Goal: Task Accomplishment & Management: Use online tool/utility

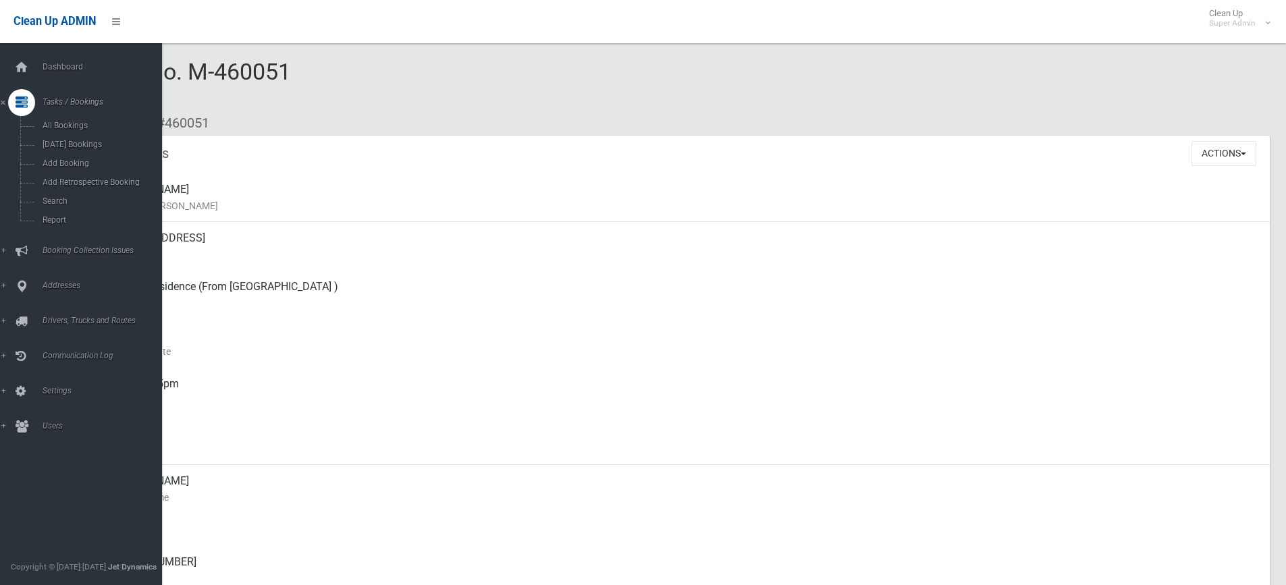
click at [24, 69] on icon at bounding box center [21, 67] width 15 height 27
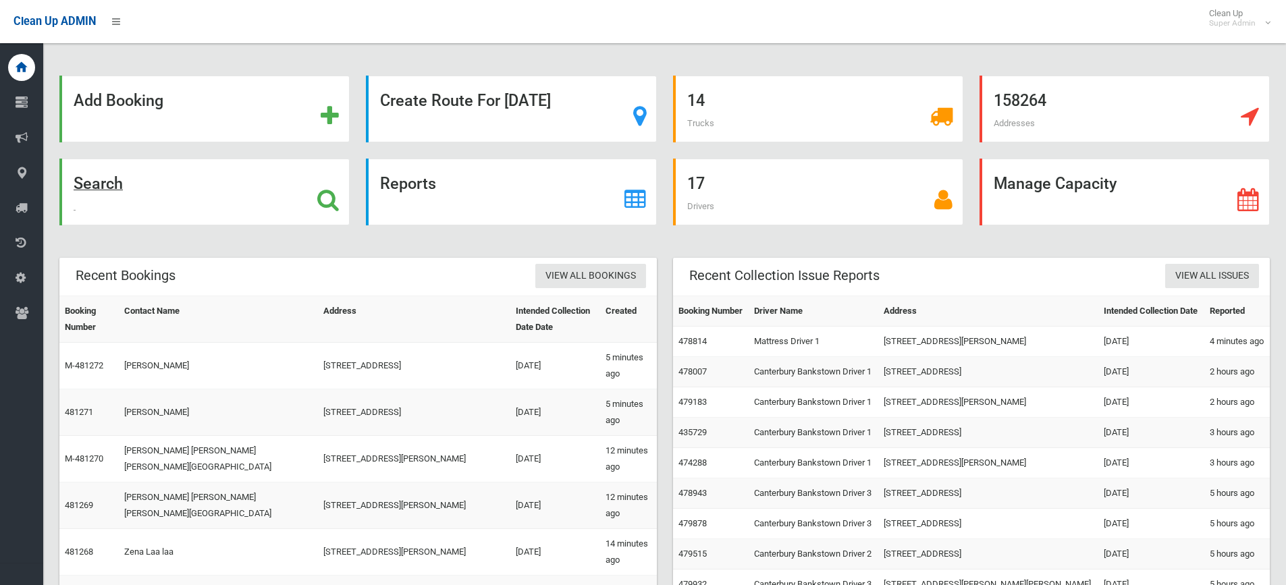
click at [331, 198] on icon at bounding box center [328, 199] width 22 height 23
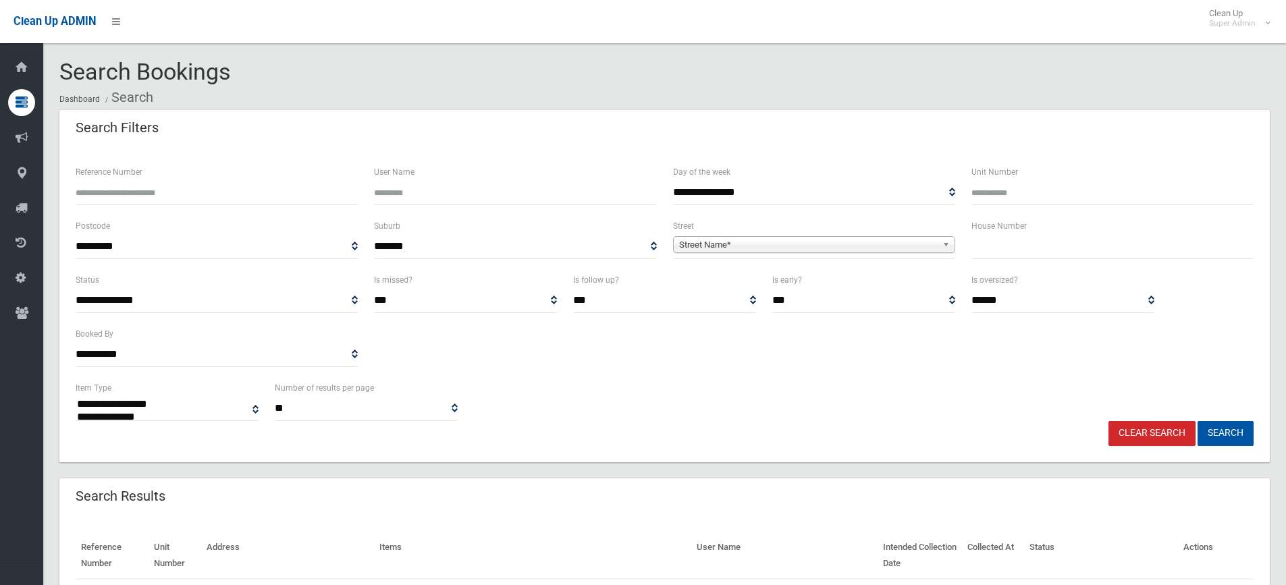
select select
click at [1017, 251] on input "text" at bounding box center [1112, 246] width 282 height 25
drag, startPoint x: 1022, startPoint y: 245, endPoint x: 980, endPoint y: 248, distance: 41.9
click at [980, 248] on input "*********" at bounding box center [1112, 246] width 282 height 25
type input "*"
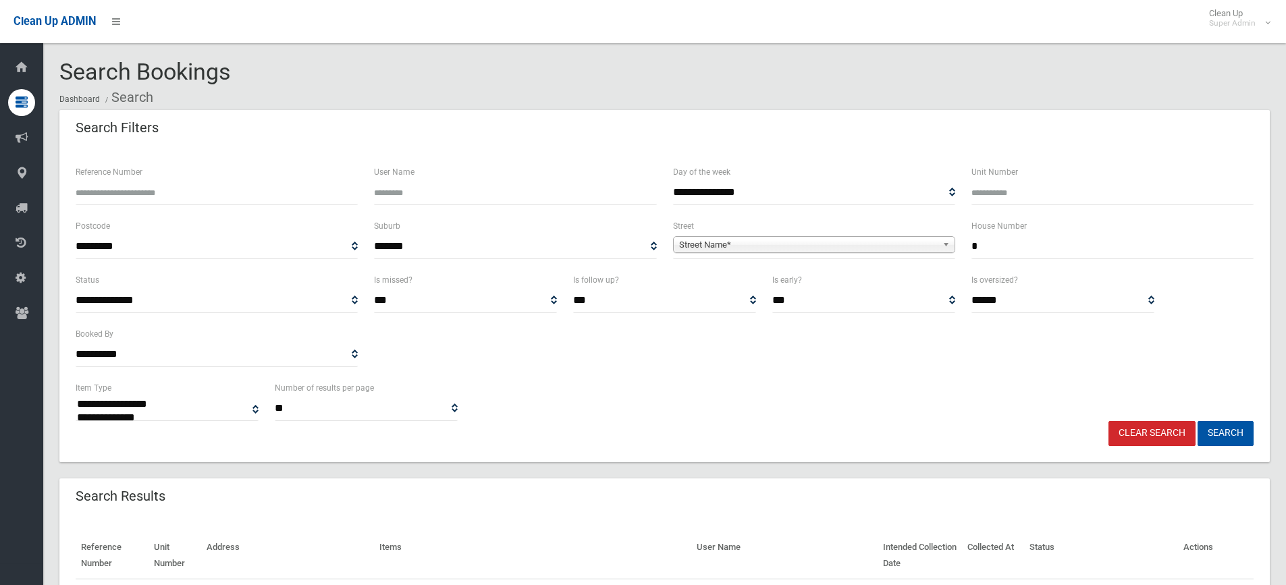
click at [765, 238] on span "Street Name*" at bounding box center [808, 245] width 258 height 16
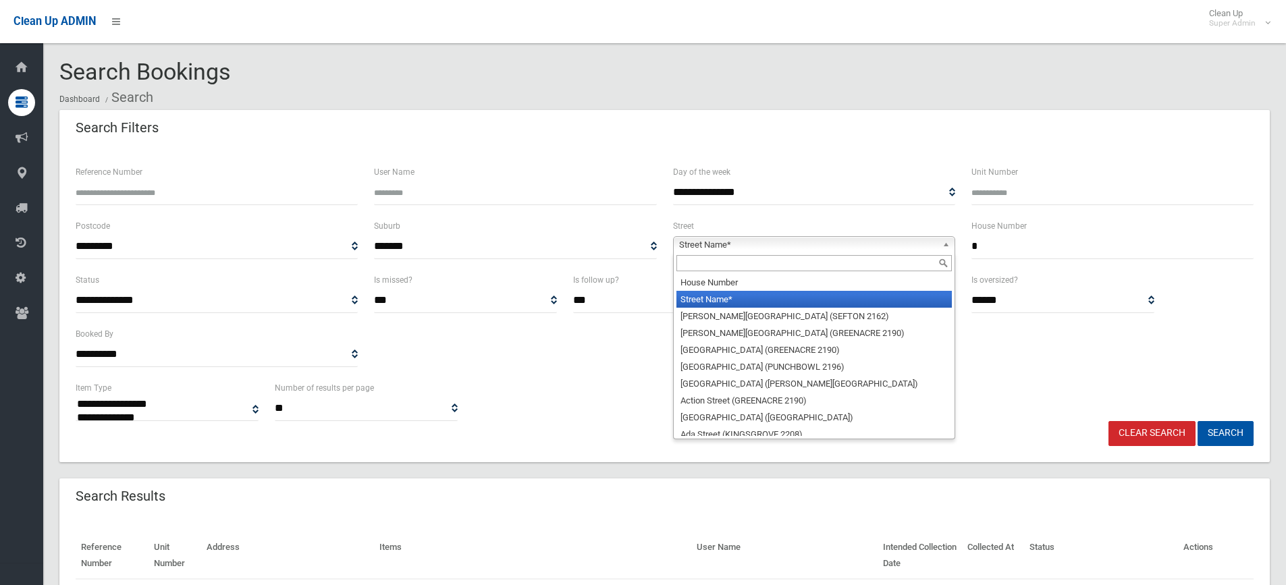
click at [719, 264] on input "text" at bounding box center [813, 263] width 275 height 16
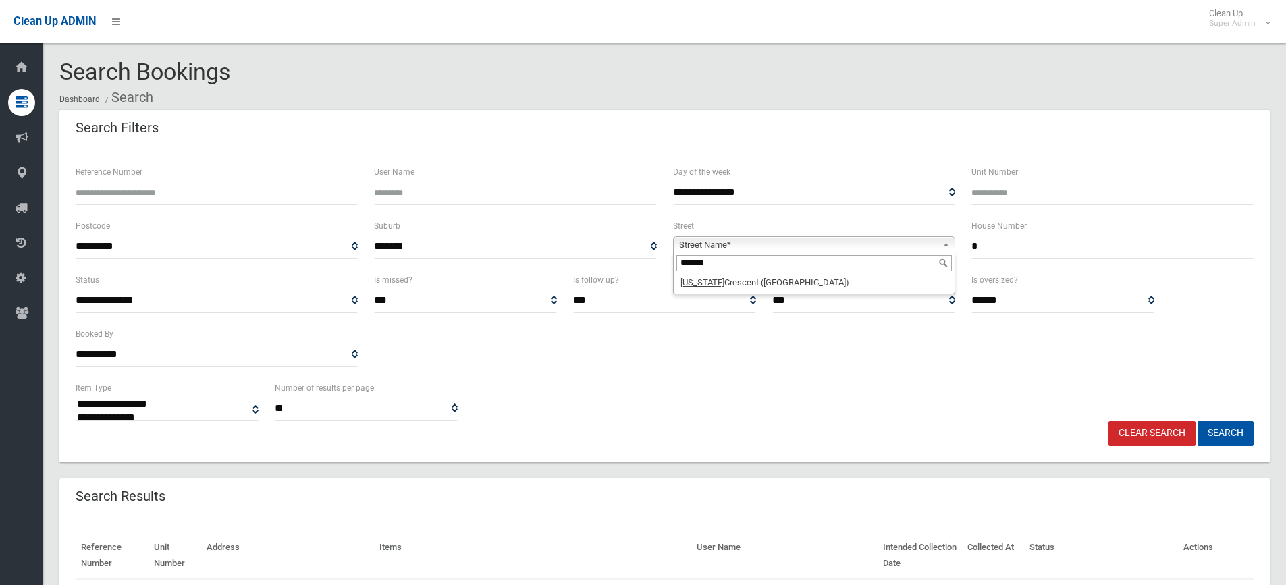
type input "*******"
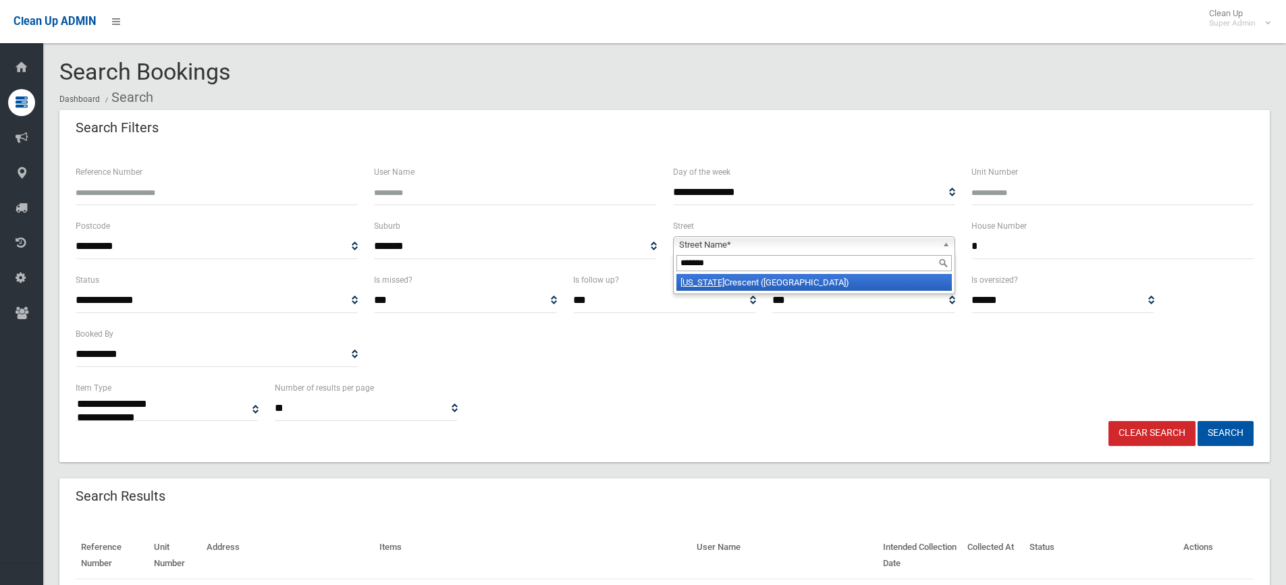
click at [763, 287] on li "[US_STATE][GEOGRAPHIC_DATA])" at bounding box center [813, 282] width 275 height 17
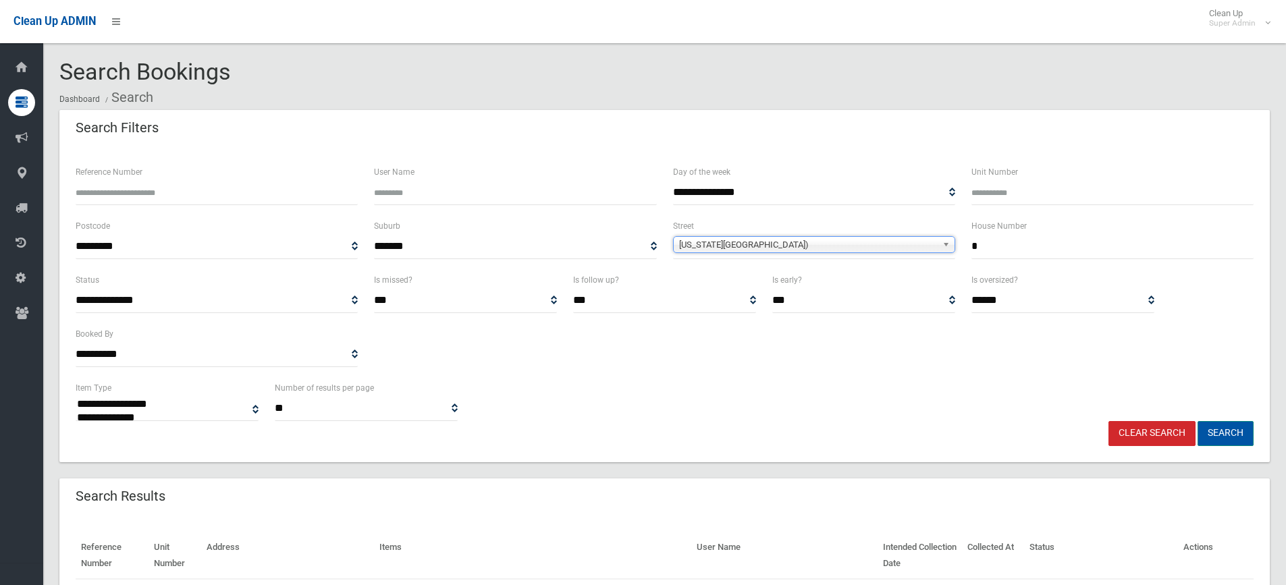
click at [1222, 426] on button "Search" at bounding box center [1225, 433] width 56 height 25
select select
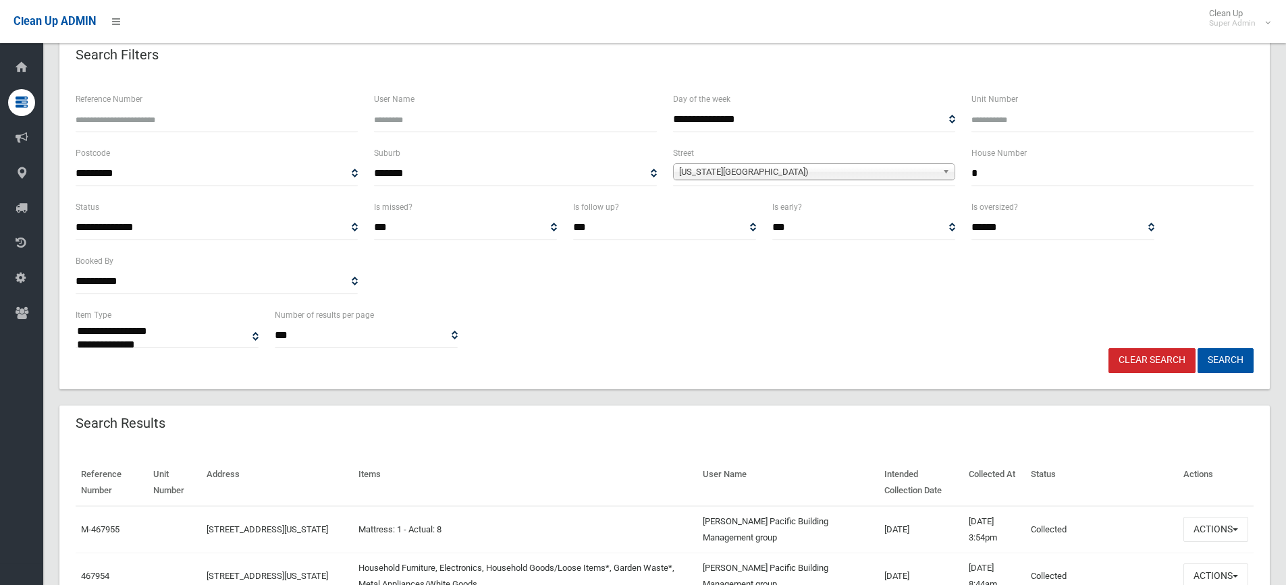
scroll to position [270, 0]
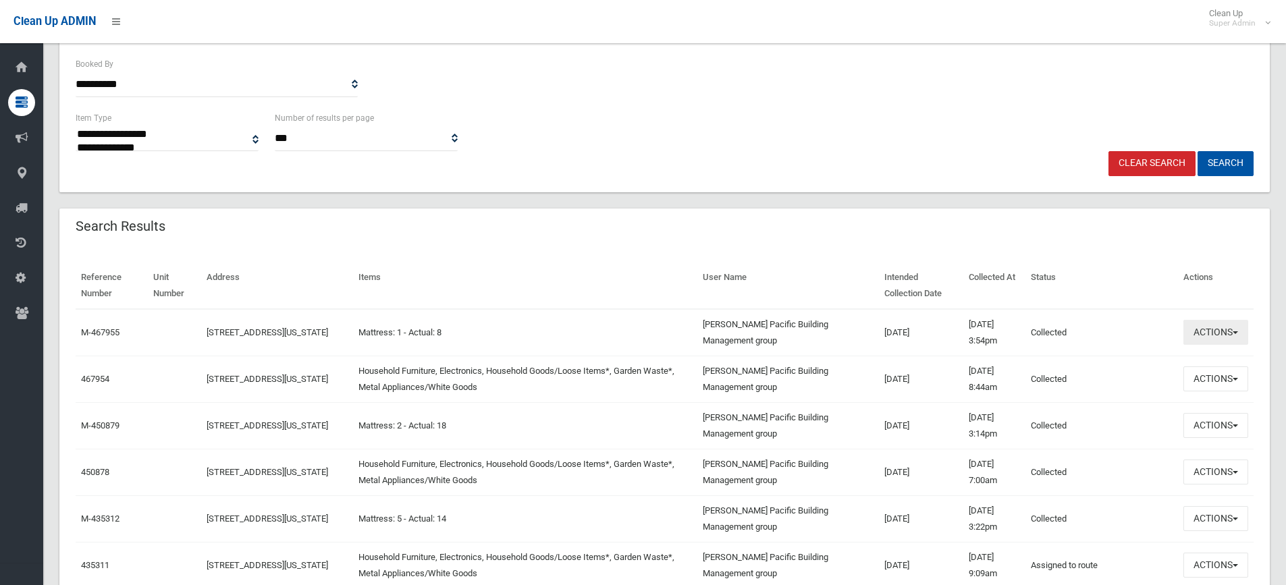
click at [1210, 335] on button "Actions" at bounding box center [1215, 332] width 65 height 25
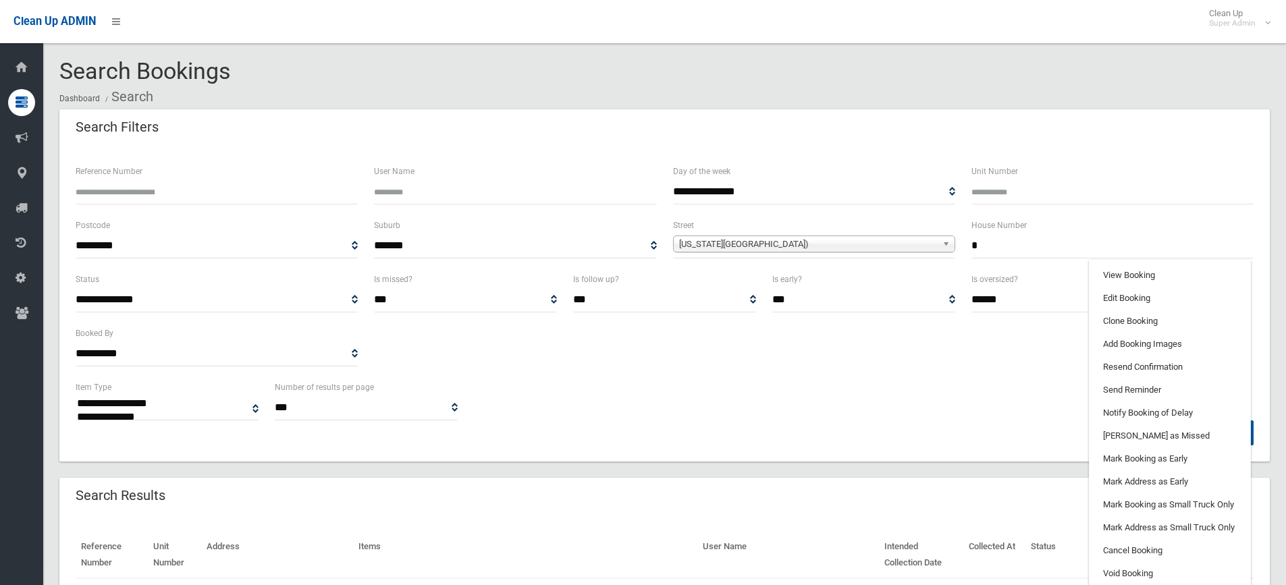
scroll to position [0, 0]
click at [1120, 284] on link "View Booking" at bounding box center [1169, 276] width 161 height 23
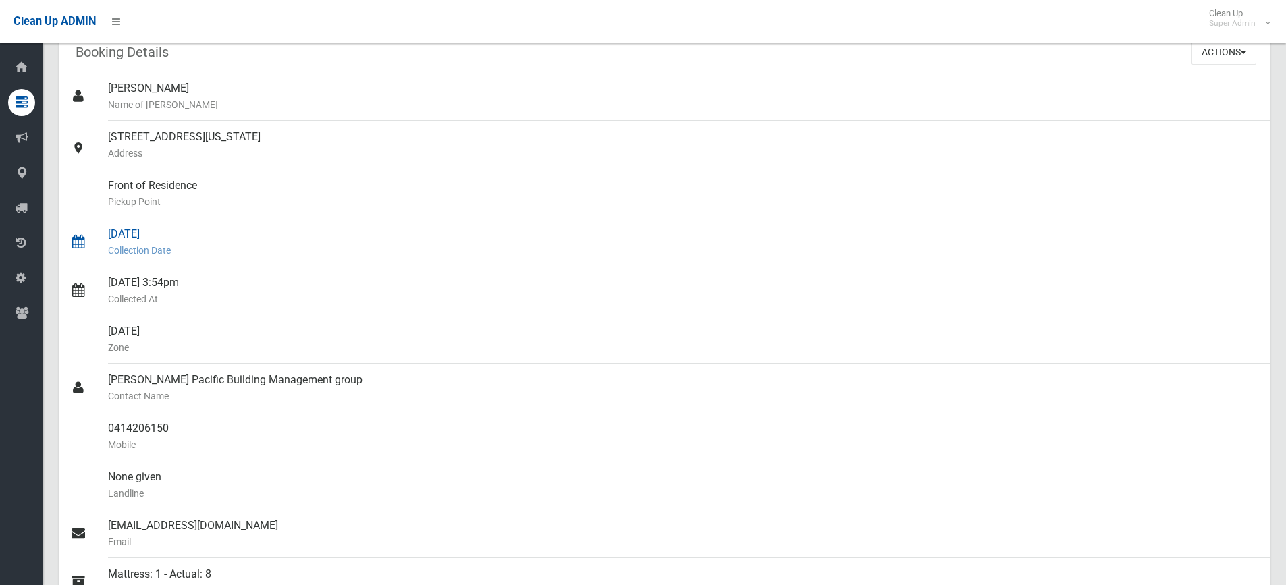
scroll to position [202, 0]
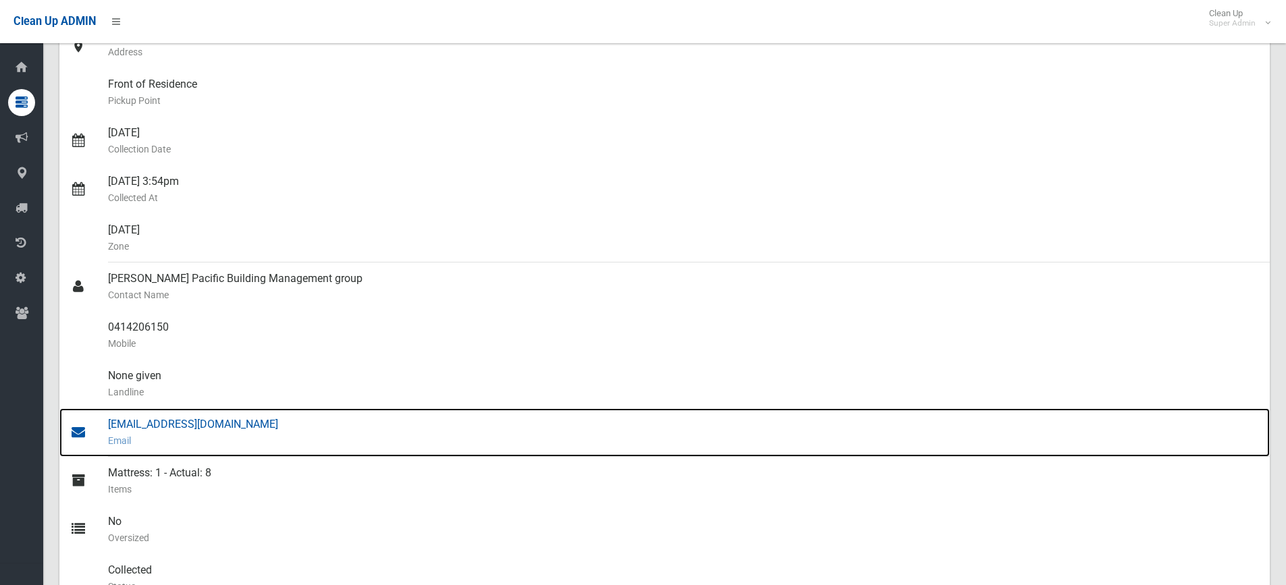
click at [146, 420] on div "lakeview@pacificbmg.com.au Email" at bounding box center [683, 432] width 1151 height 49
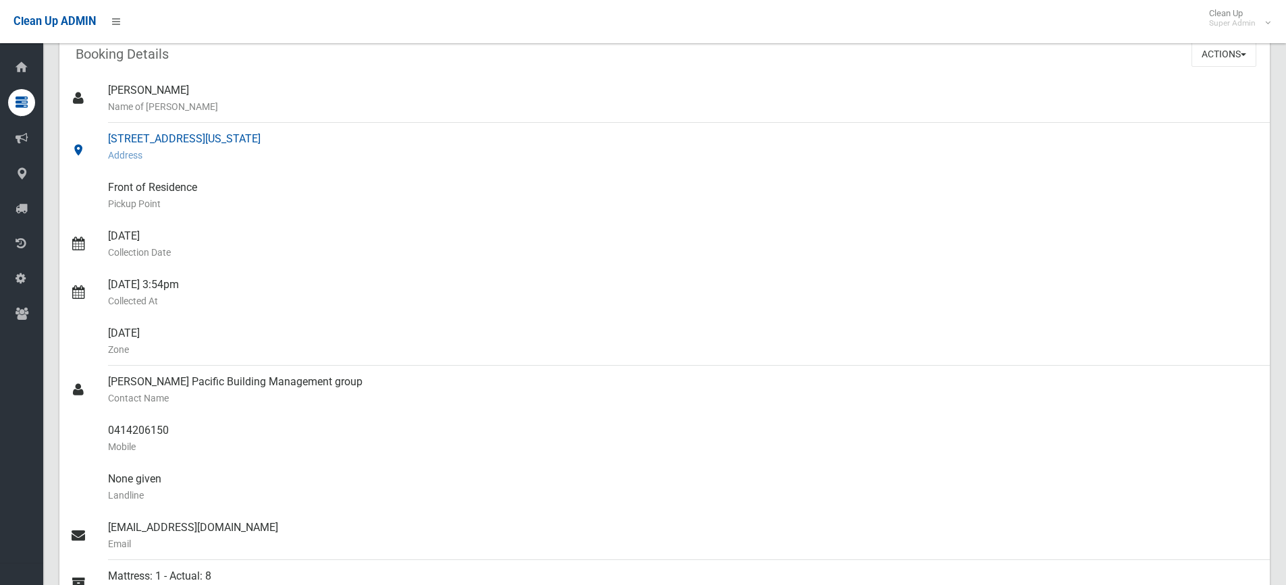
scroll to position [0, 0]
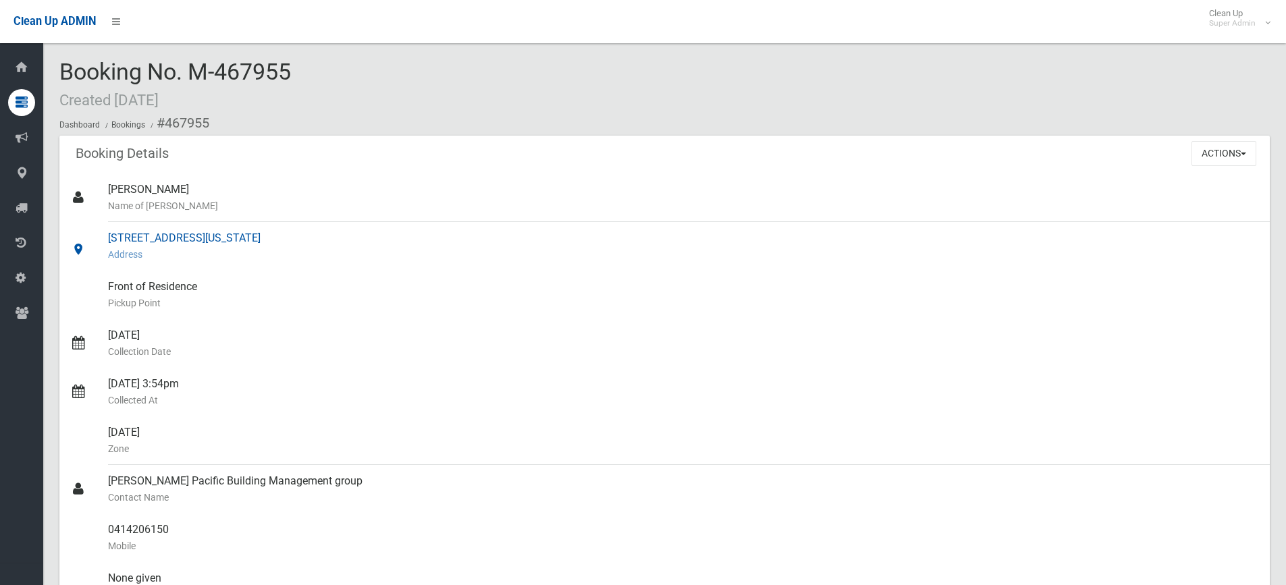
drag, startPoint x: 109, startPoint y: 236, endPoint x: 270, endPoint y: 242, distance: 161.4
click at [270, 242] on div "5 Vermont Crescent, RIVERWOOD NSW 2210 Address" at bounding box center [683, 246] width 1151 height 49
copy div "5 Vermont Crescent, RIVERWOOD"
